Goal: Task Accomplishment & Management: Complete application form

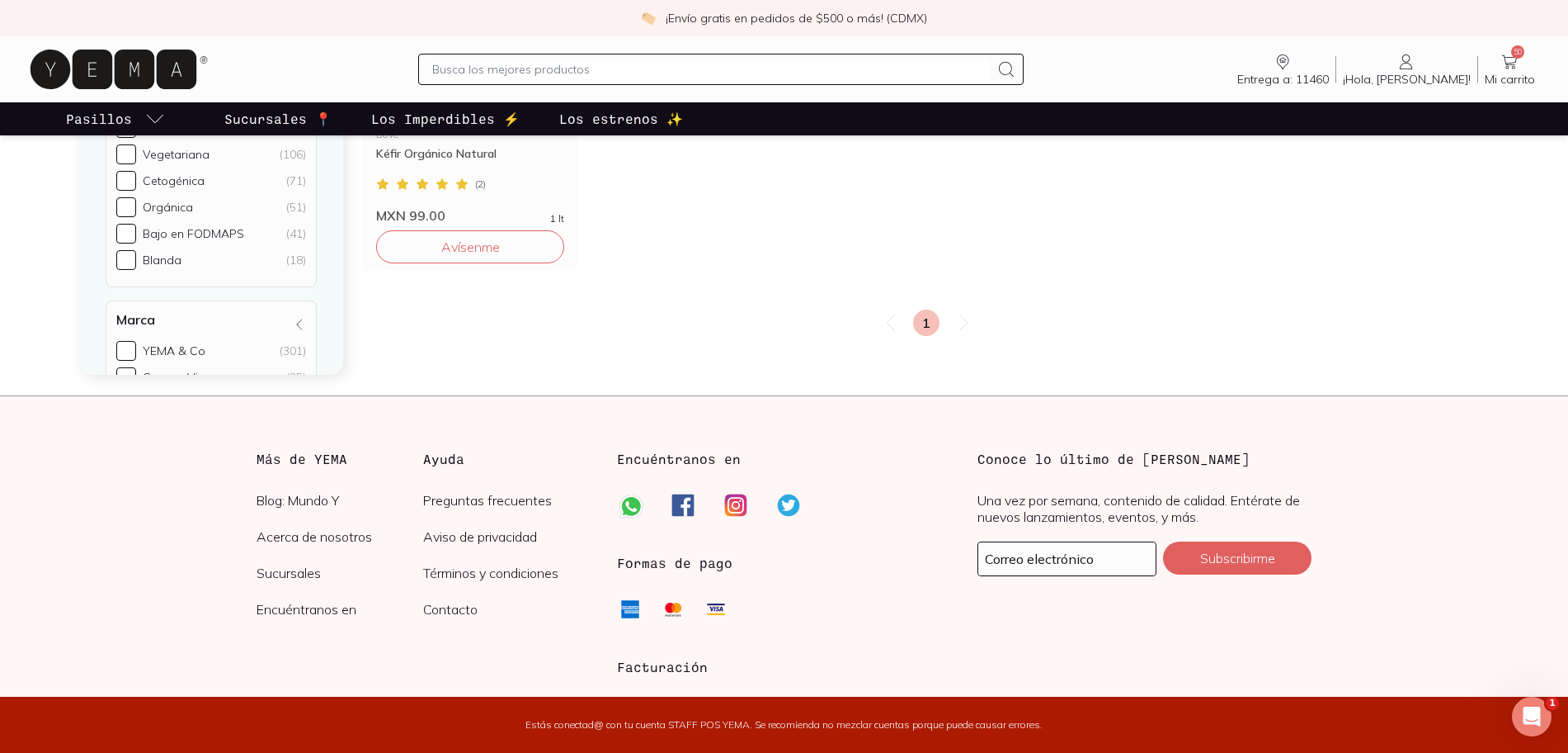
scroll to position [1958, 0]
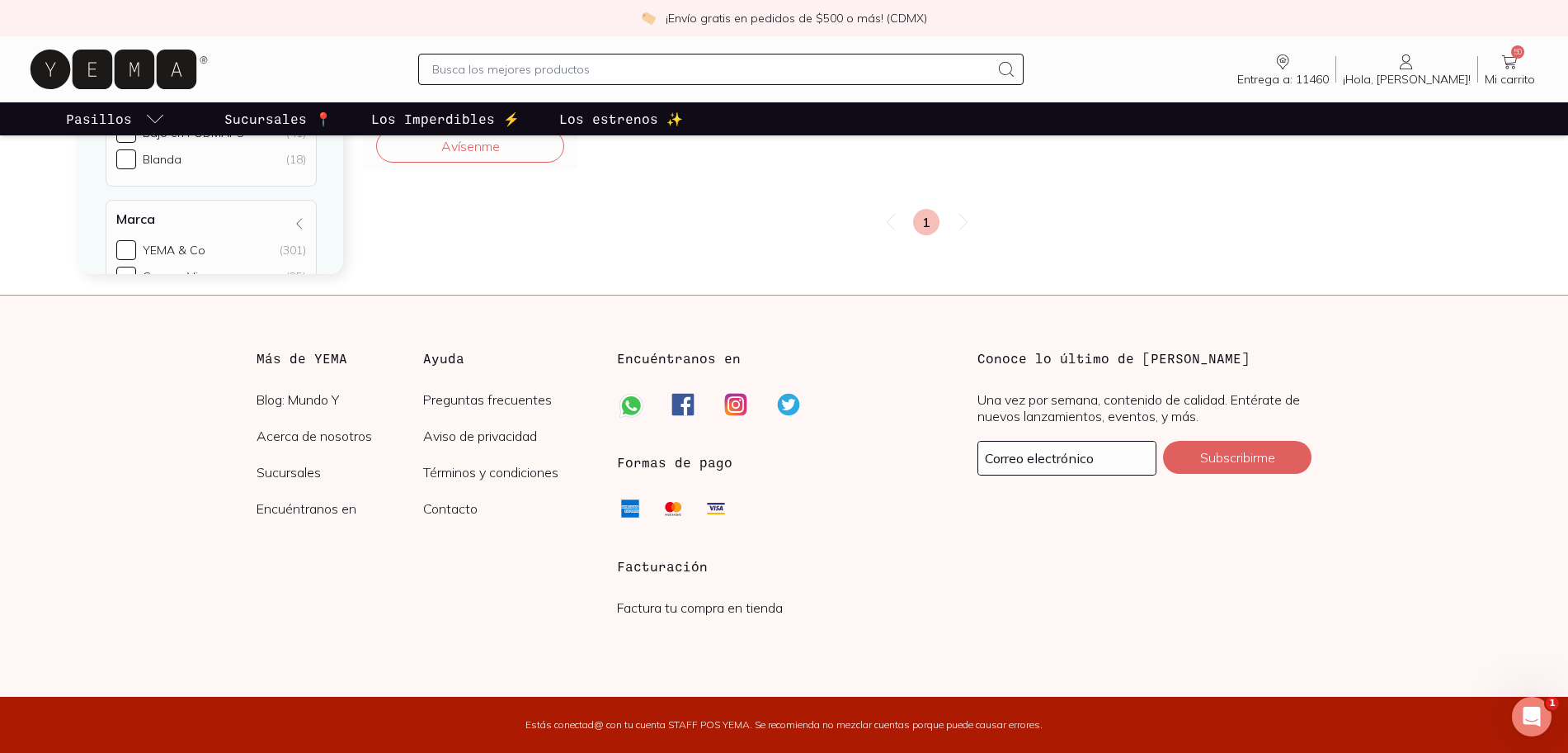
click at [715, 617] on div "Facturación Factura tu compra en tienda" at bounding box center [784, 603] width 335 height 94
click at [715, 611] on link "Factura tu compra en tienda" at bounding box center [700, 607] width 165 height 16
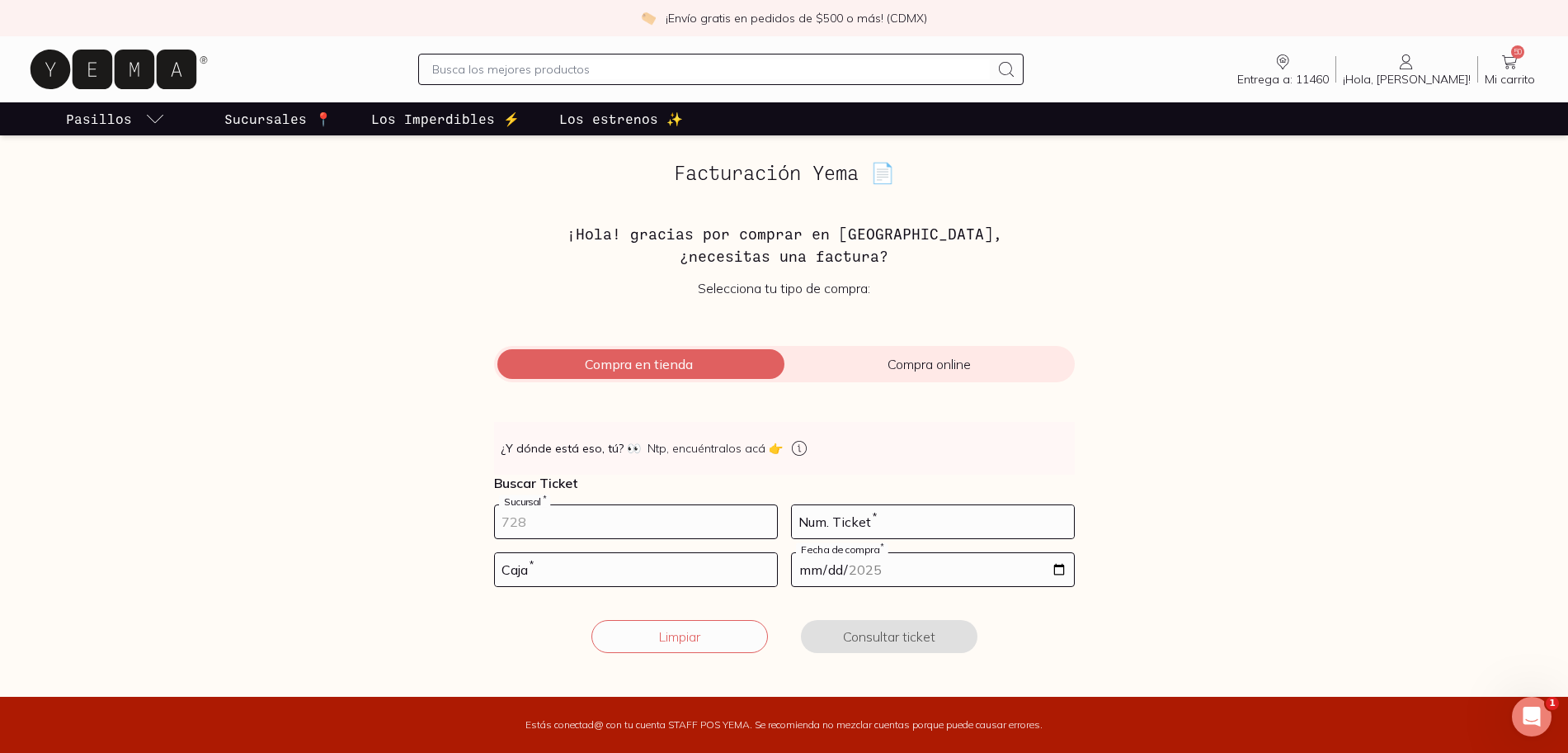
click at [734, 528] on input "number" at bounding box center [635, 521] width 282 height 33
type input "10002"
click at [649, 576] on input "number" at bounding box center [635, 569] width 282 height 33
type input "02"
click at [856, 508] on div "Num. Ticket *" at bounding box center [933, 521] width 284 height 35
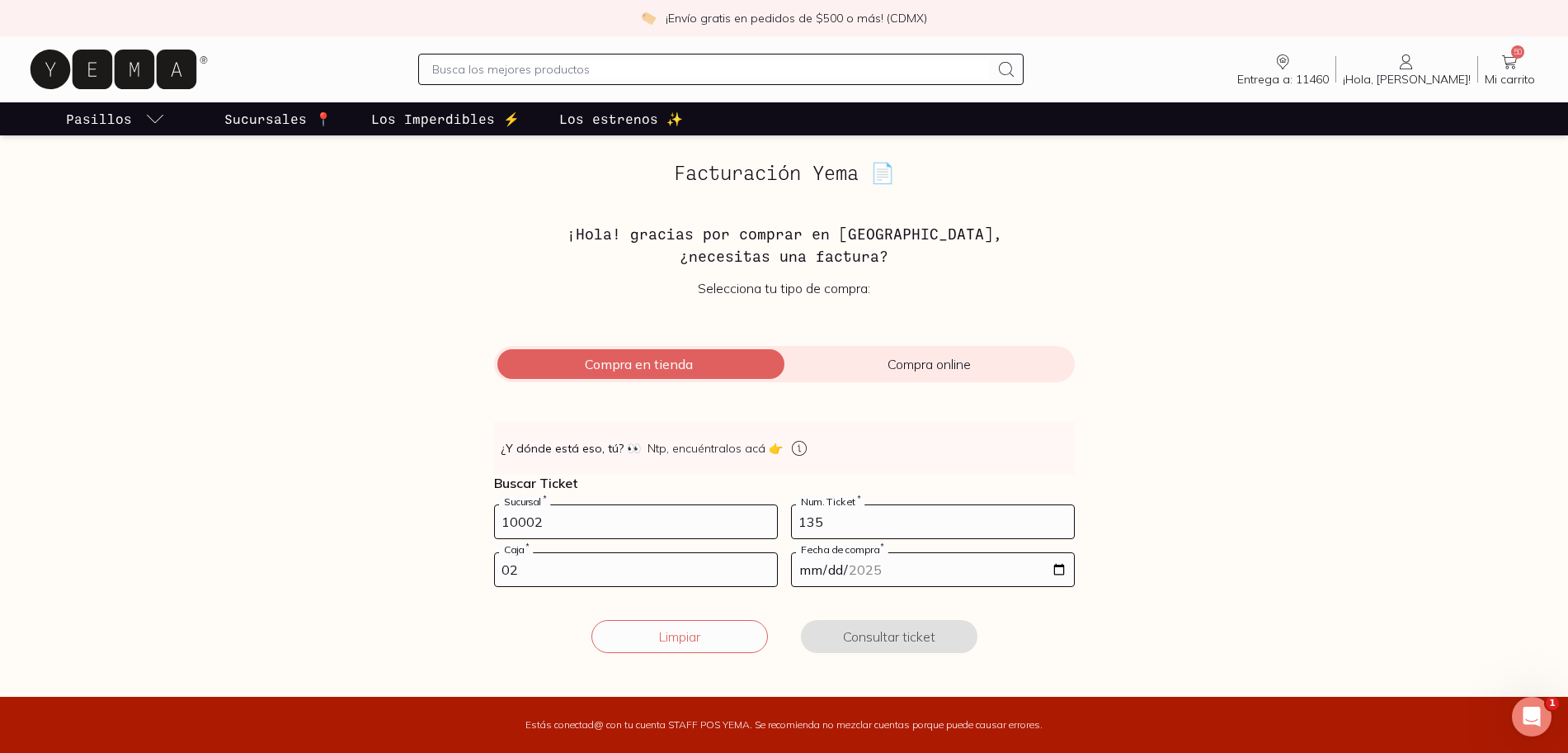
type input "135"
click at [1061, 568] on input "date" at bounding box center [933, 569] width 282 height 33
type input "[DATE]"
click at [909, 642] on button "Consultar ticket" at bounding box center [889, 637] width 176 height 33
click at [926, 638] on button "Continuar" at bounding box center [889, 637] width 176 height 33
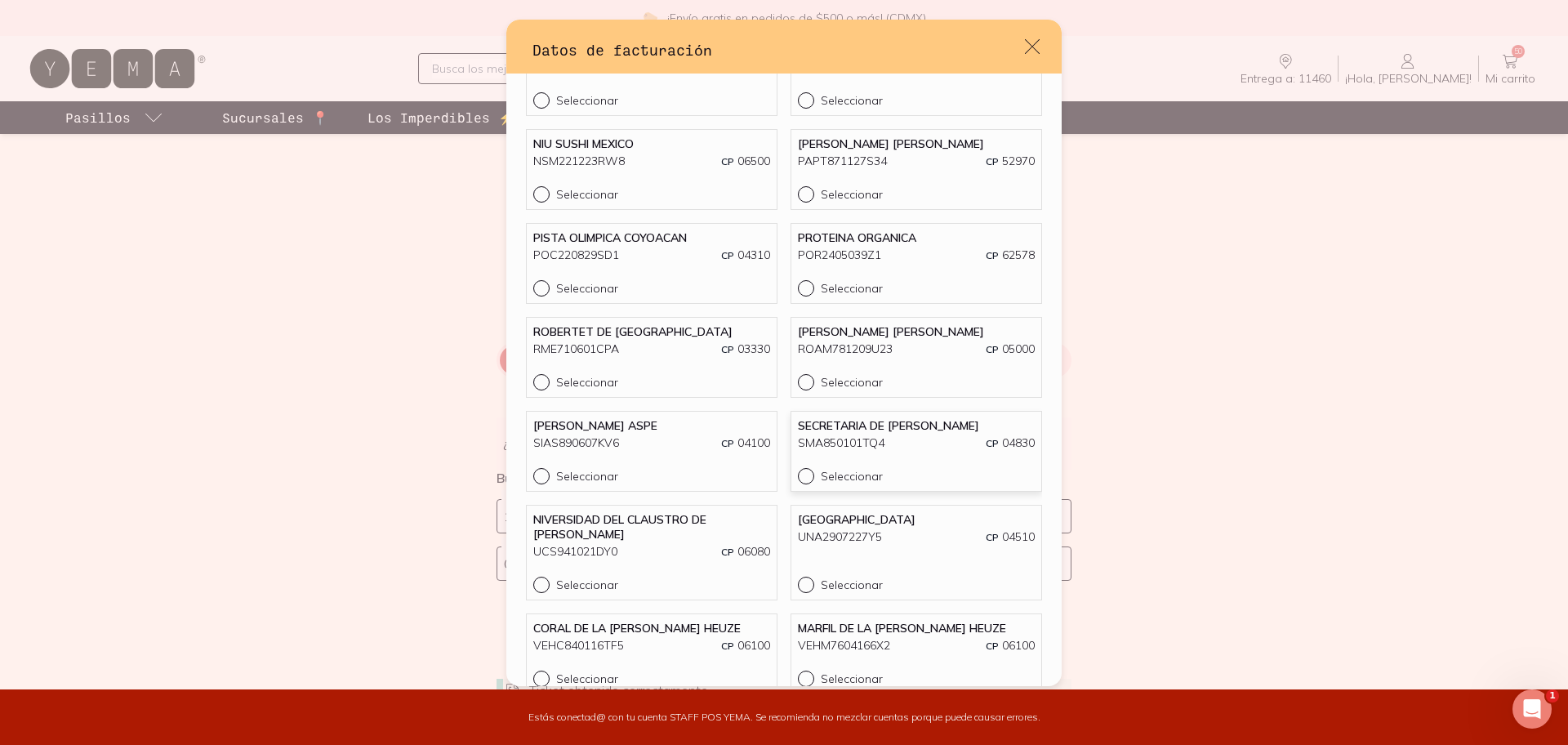
scroll to position [711, 0]
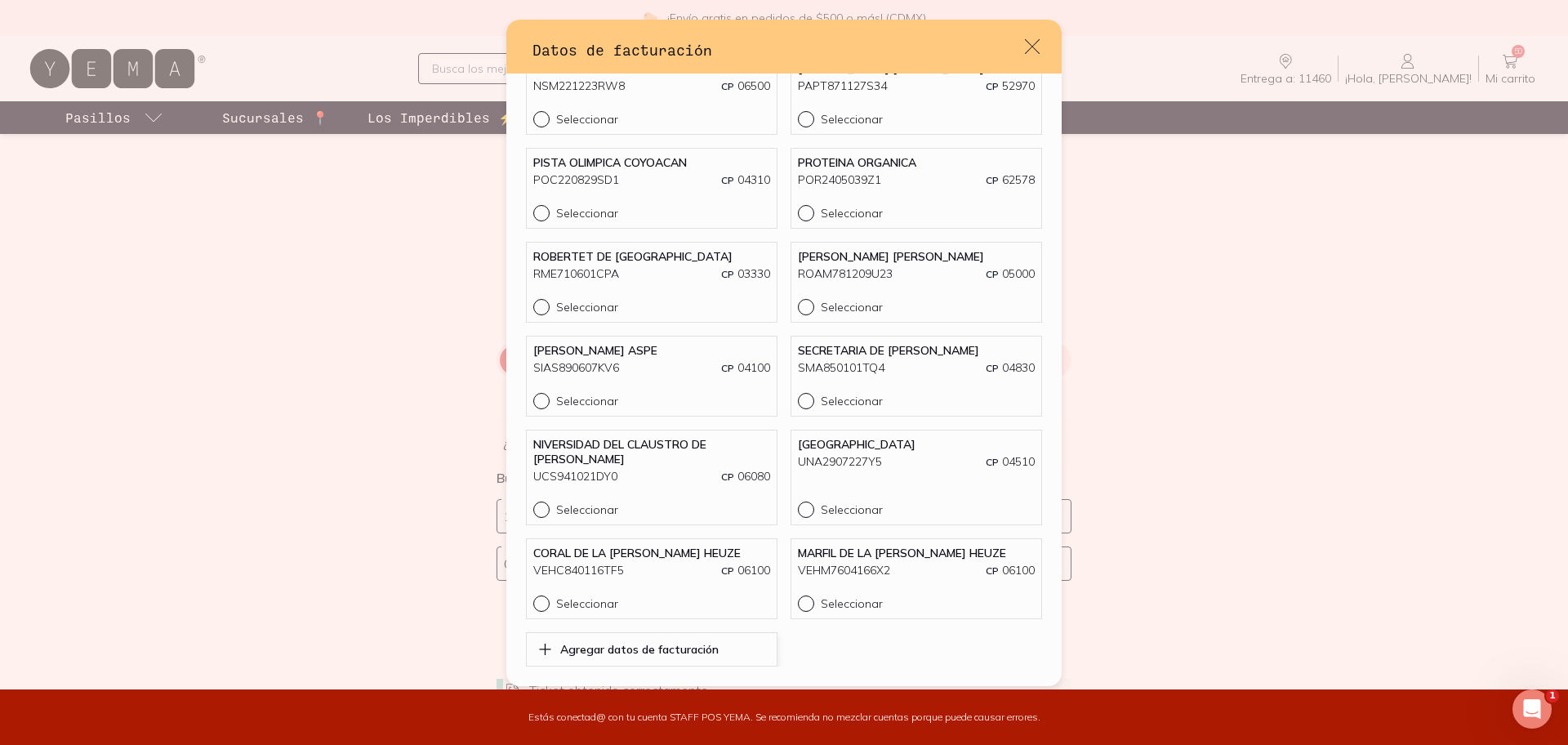
click at [689, 655] on p "Agregar datos de facturación" at bounding box center [640, 649] width 158 height 14
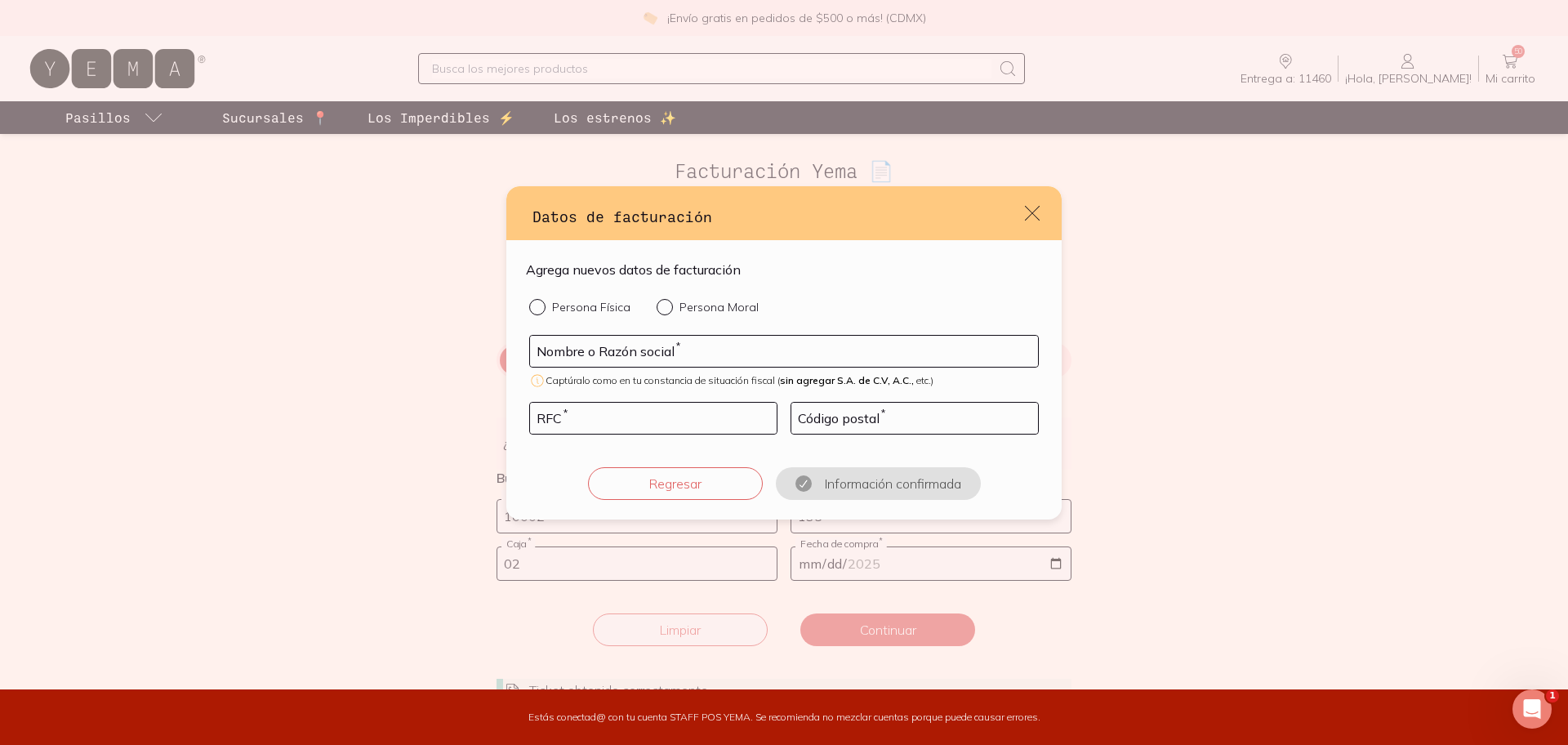
scroll to position [0, 0]
